Goal: Task Accomplishment & Management: Use online tool/utility

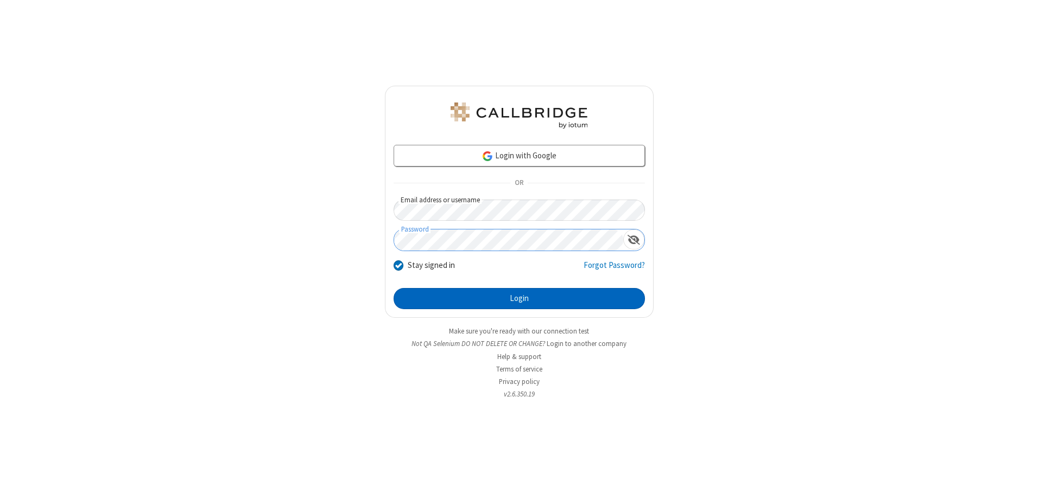
click at [519, 298] on button "Login" at bounding box center [518, 299] width 251 height 22
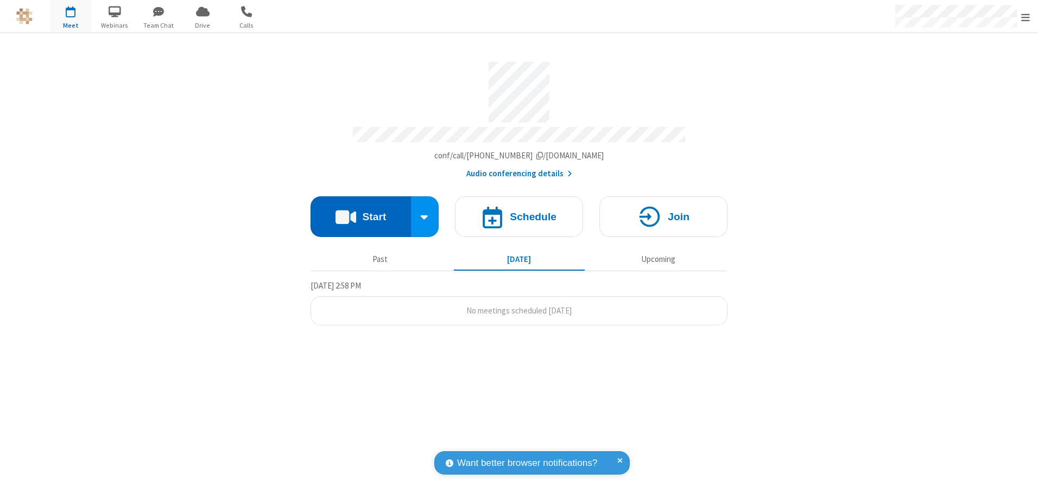
click at [360, 213] on button "Start" at bounding box center [360, 216] width 100 height 41
